Goal: Task Accomplishment & Management: Manage account settings

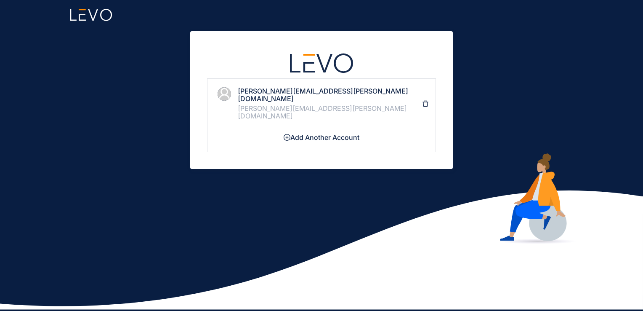
click at [276, 95] on div "[PERSON_NAME][EMAIL_ADDRESS][PERSON_NAME][DOMAIN_NAME] [PERSON_NAME][DOMAIN_NAM…" at bounding box center [330, 103] width 184 height 33
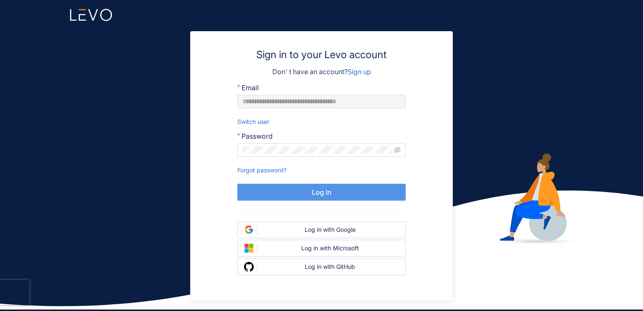
click at [307, 189] on button "Log In" at bounding box center [322, 192] width 168 height 17
